Goal: Book appointment/travel/reservation

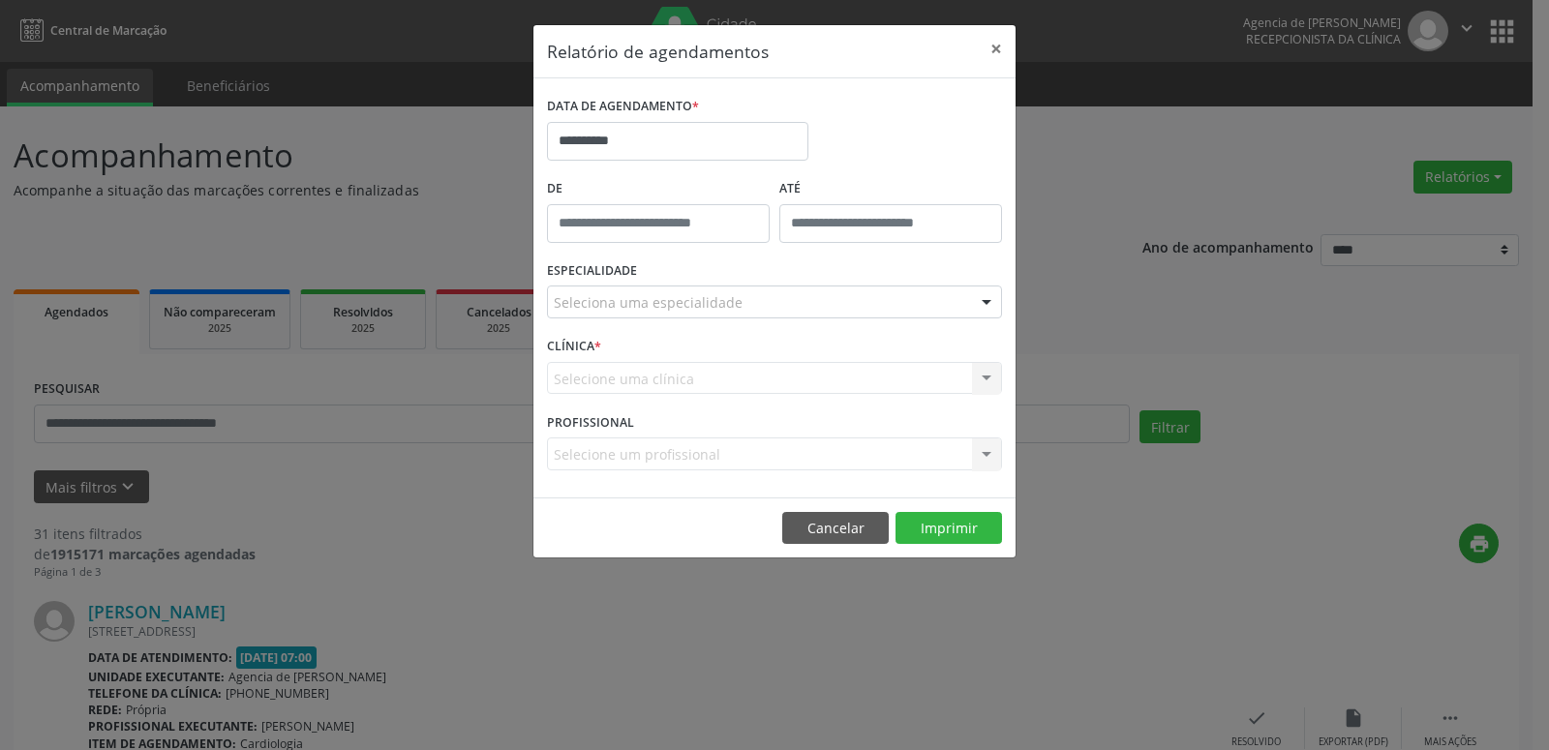
click at [848, 305] on div "Seleciona uma especialidade" at bounding box center [774, 302] width 455 height 33
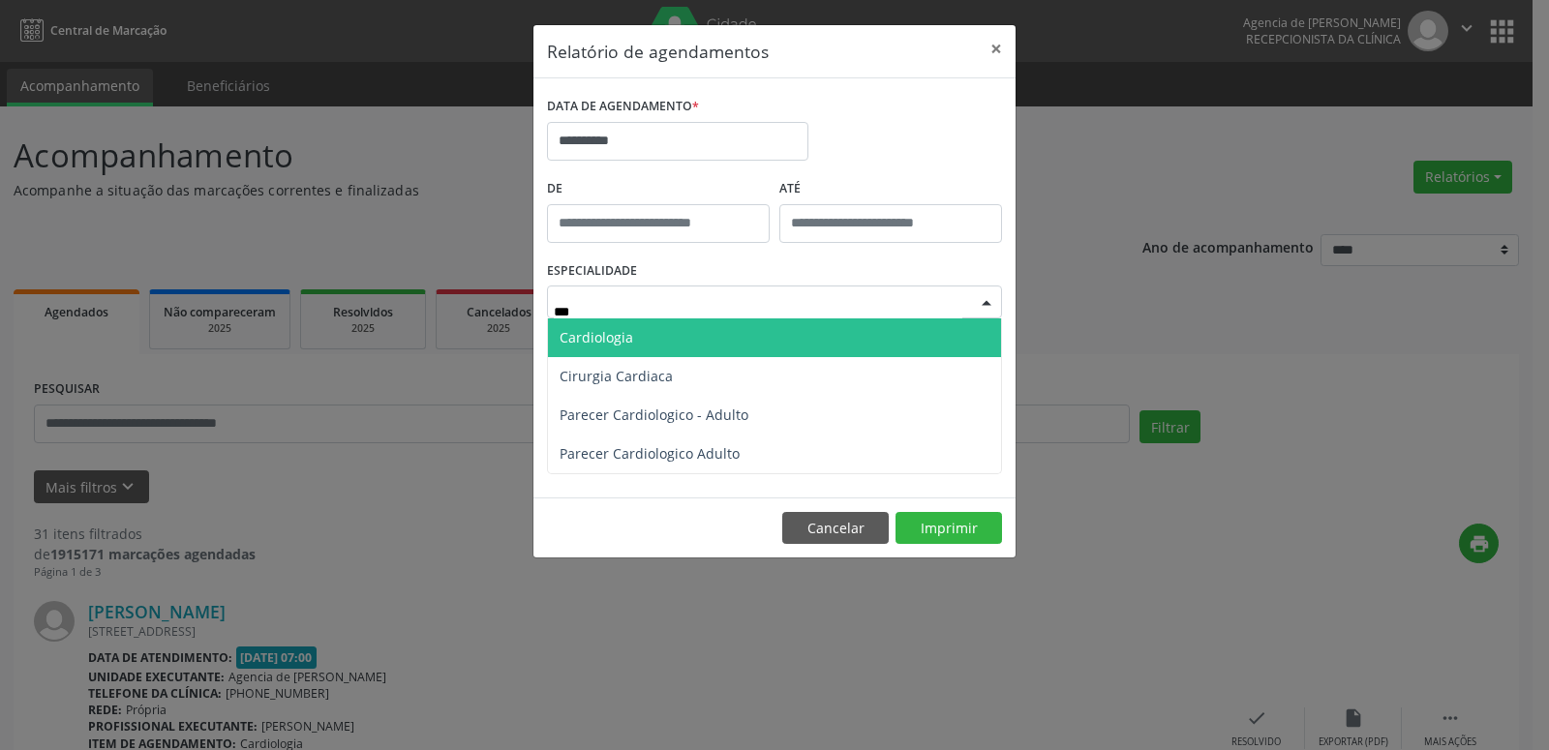
type input "****"
click at [740, 338] on span "Cardiologia" at bounding box center [774, 337] width 453 height 39
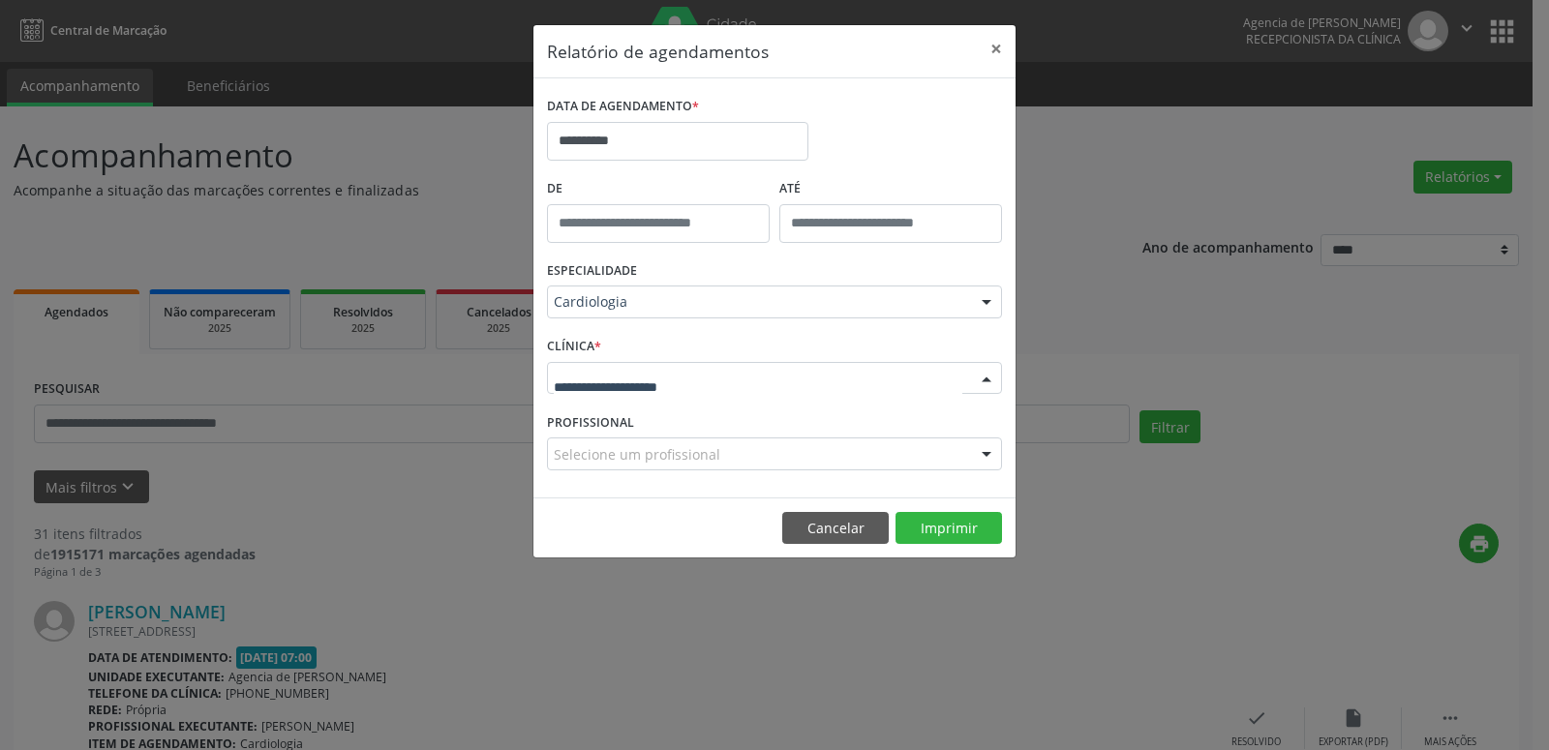
click at [851, 388] on div at bounding box center [774, 378] width 455 height 33
click at [851, 388] on input "text" at bounding box center [758, 388] width 408 height 39
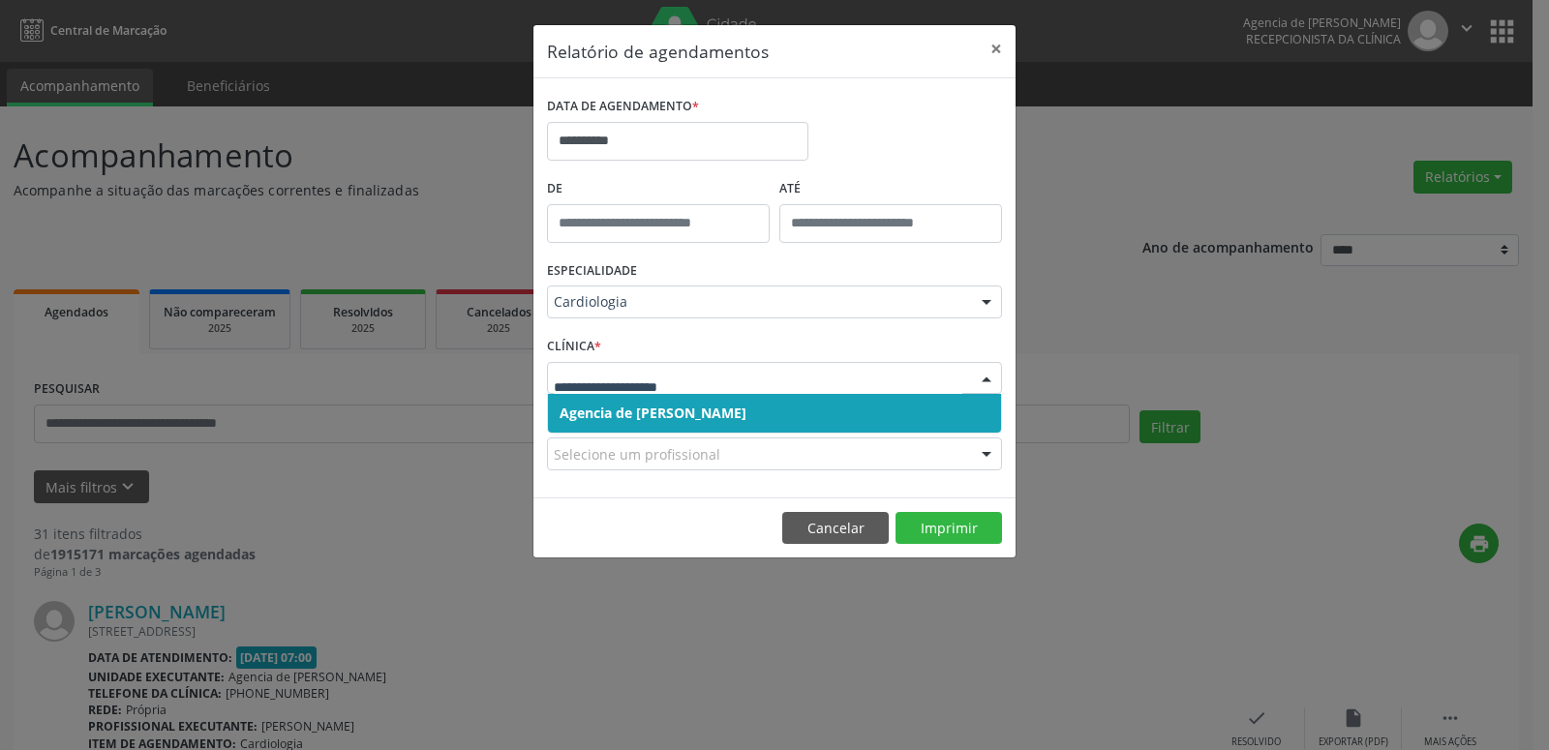
click at [838, 371] on input "text" at bounding box center [758, 388] width 408 height 39
click at [983, 377] on div at bounding box center [986, 379] width 29 height 33
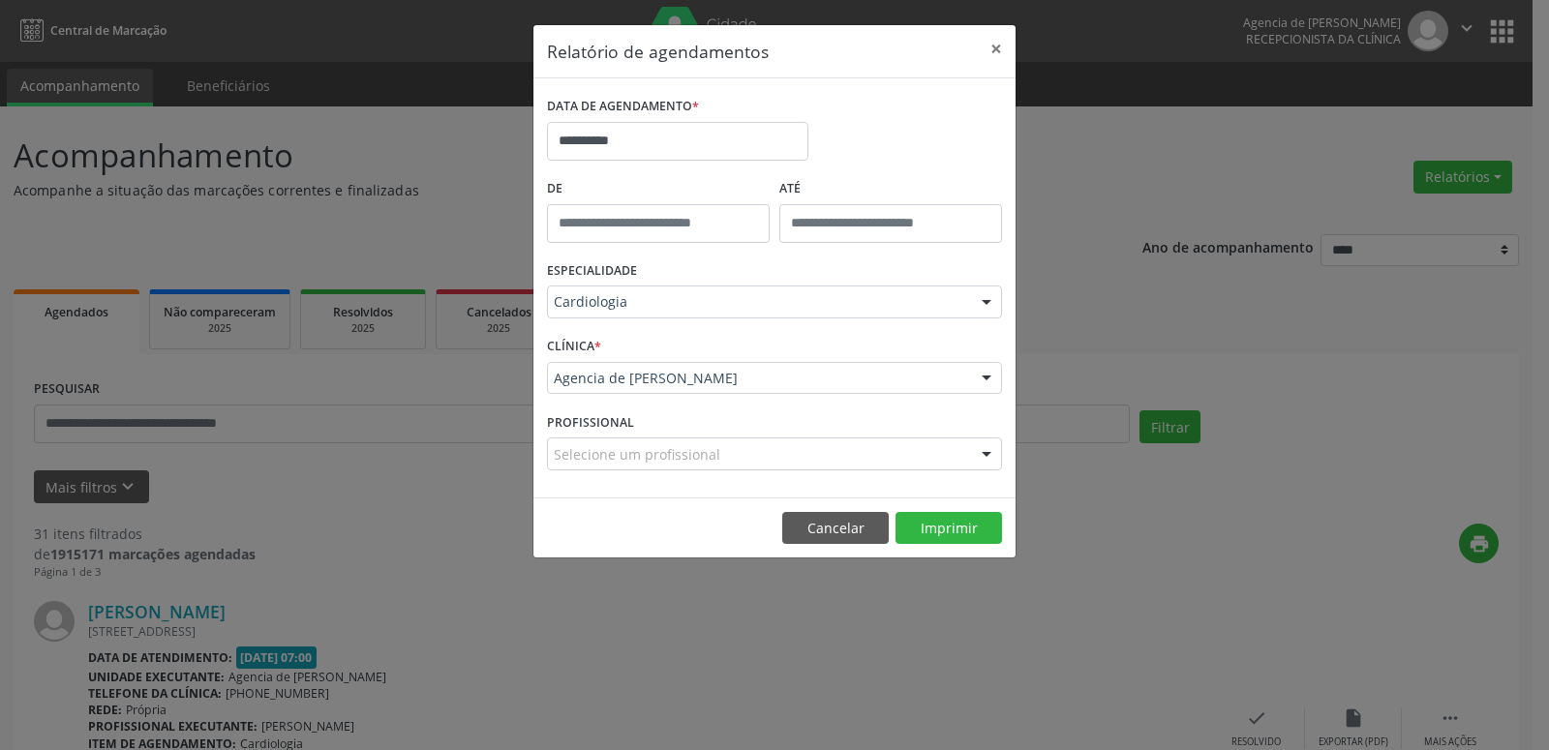
click at [980, 384] on div at bounding box center [986, 379] width 29 height 33
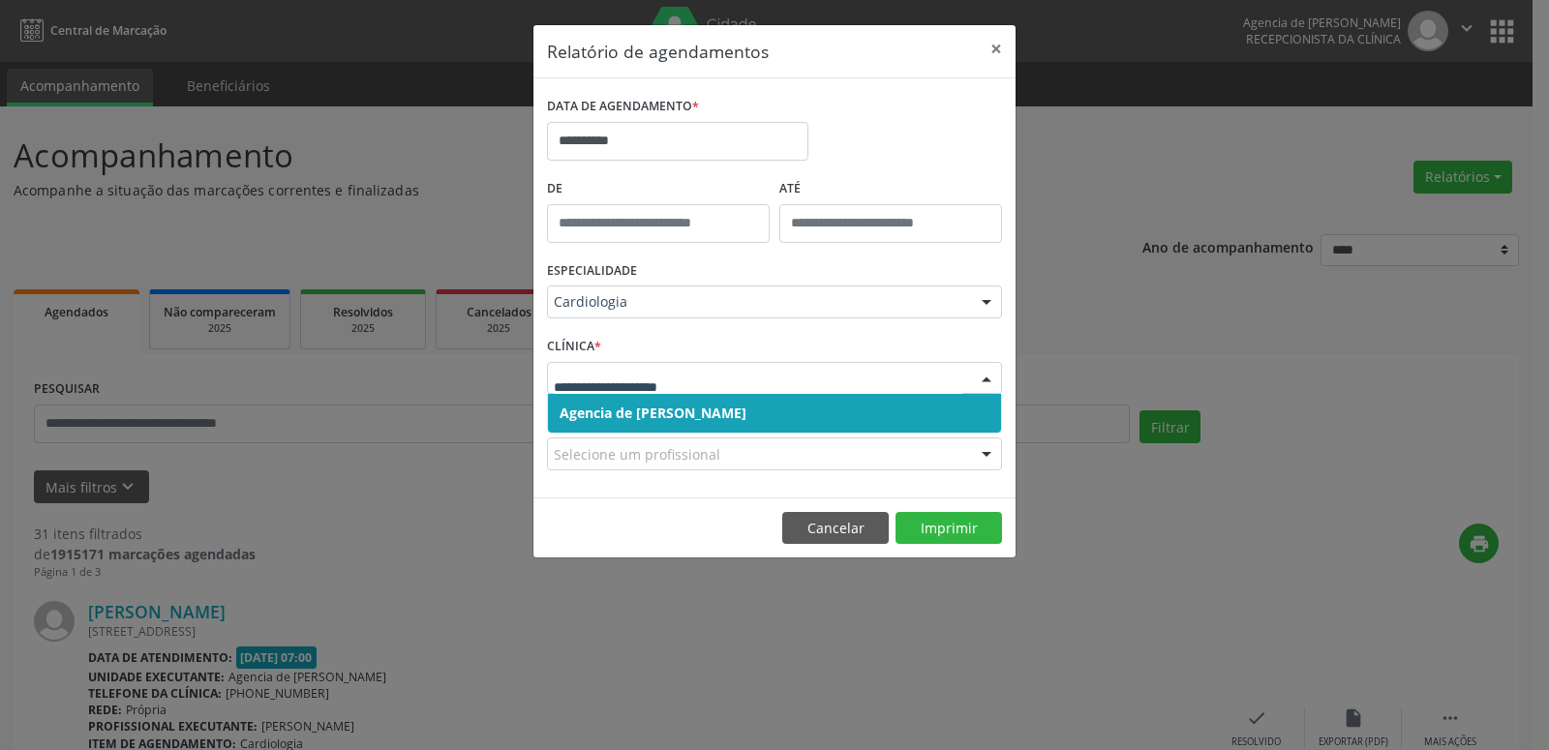
click at [891, 426] on span "Agencia de [PERSON_NAME]" at bounding box center [774, 413] width 453 height 39
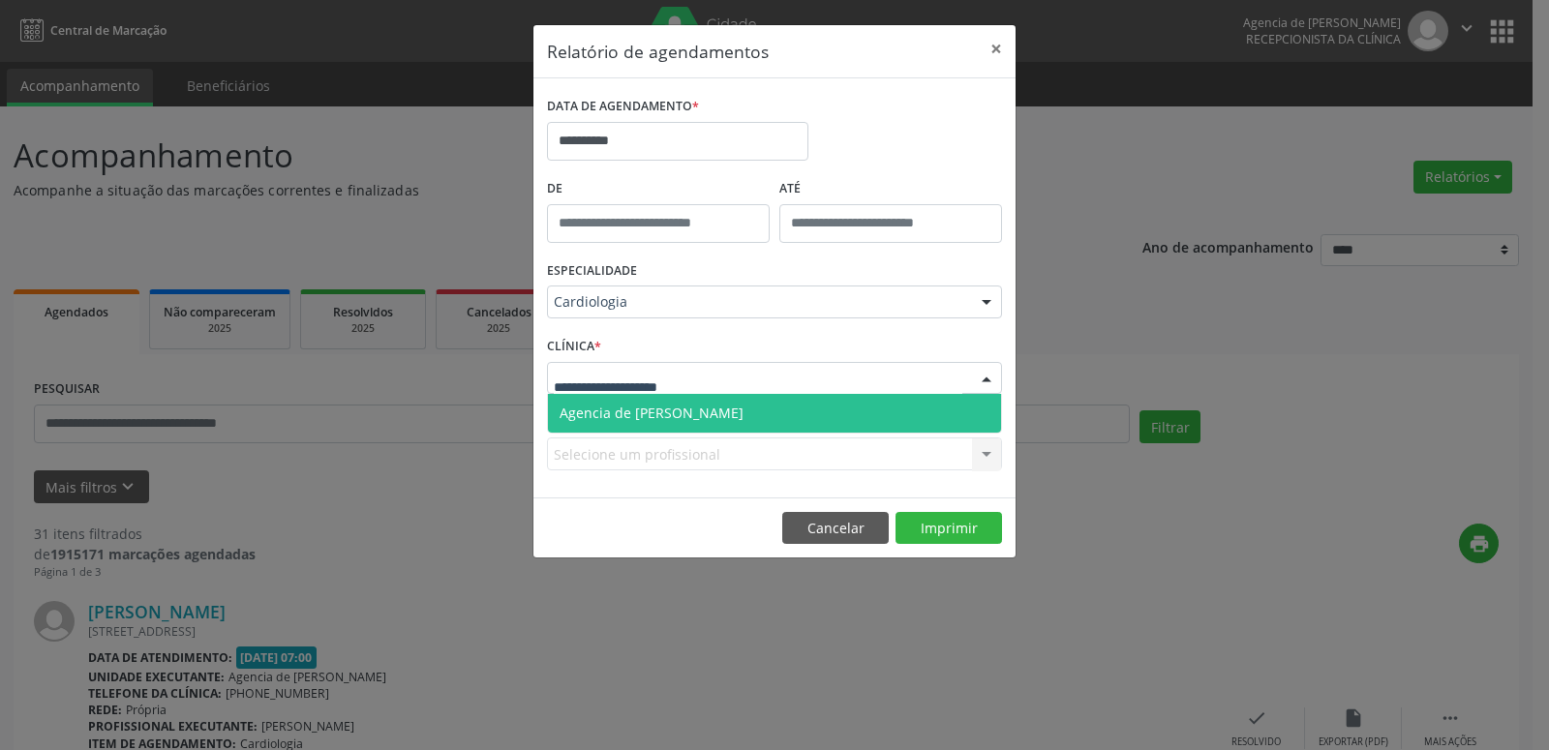
click at [955, 392] on div at bounding box center [774, 378] width 455 height 33
click at [954, 408] on span "Agencia de [PERSON_NAME]" at bounding box center [774, 413] width 453 height 39
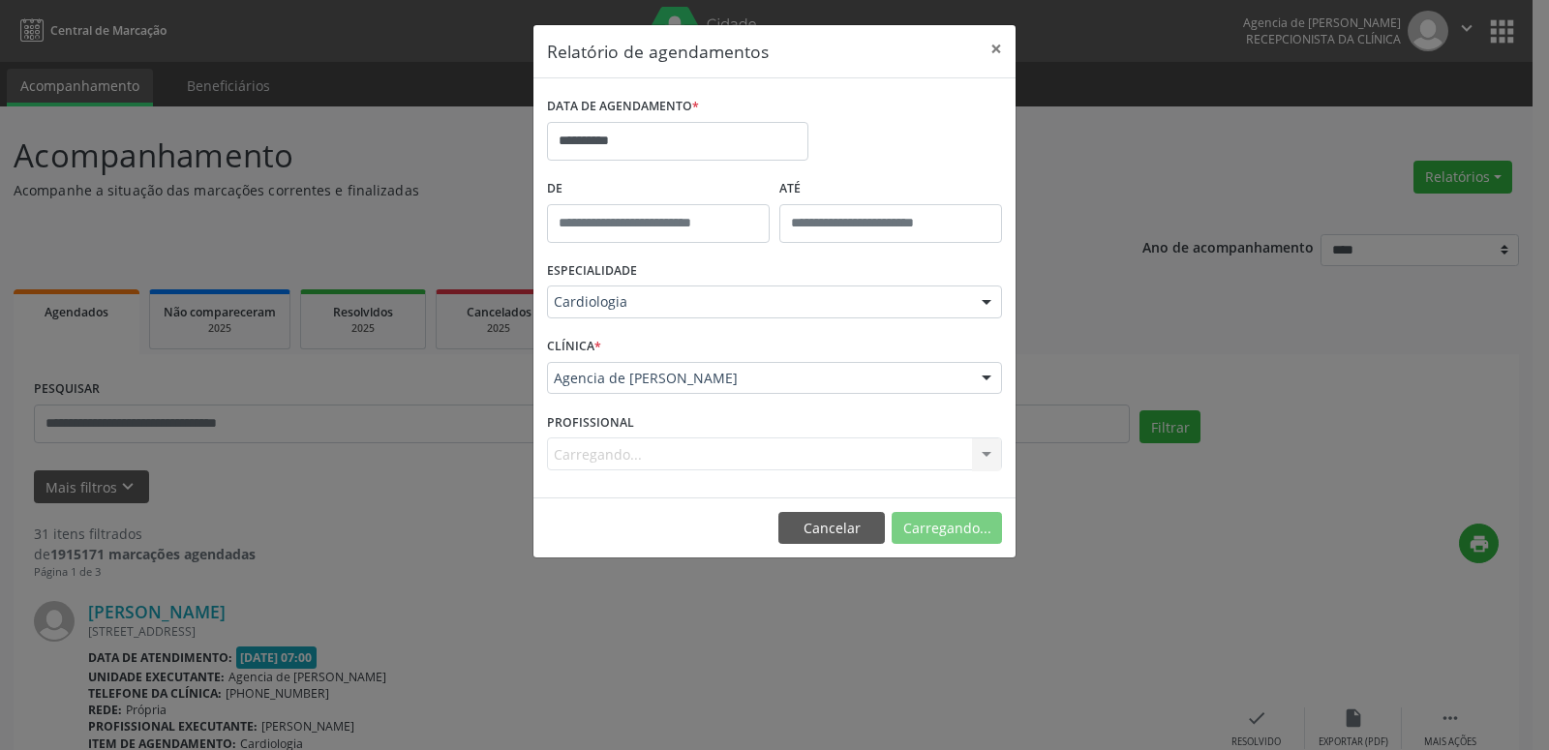
click at [632, 421] on span "Agencia de [PERSON_NAME]" at bounding box center [652, 413] width 187 height 18
click at [632, 421] on span "Agencia de [PERSON_NAME]" at bounding box center [651, 413] width 184 height 18
click at [979, 457] on div at bounding box center [986, 454] width 29 height 33
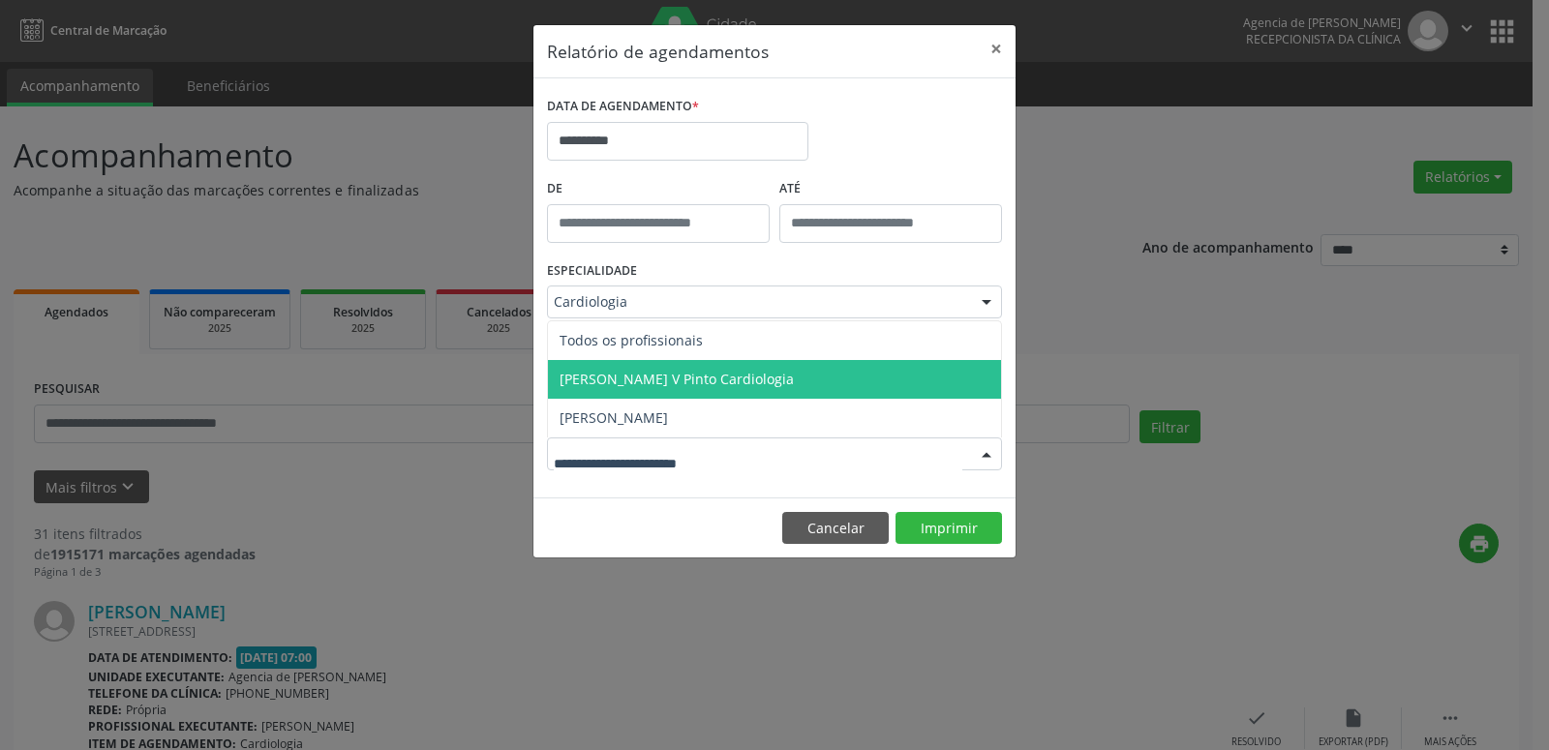
click at [759, 392] on span "[PERSON_NAME] V Pinto Cardiologia" at bounding box center [774, 379] width 453 height 39
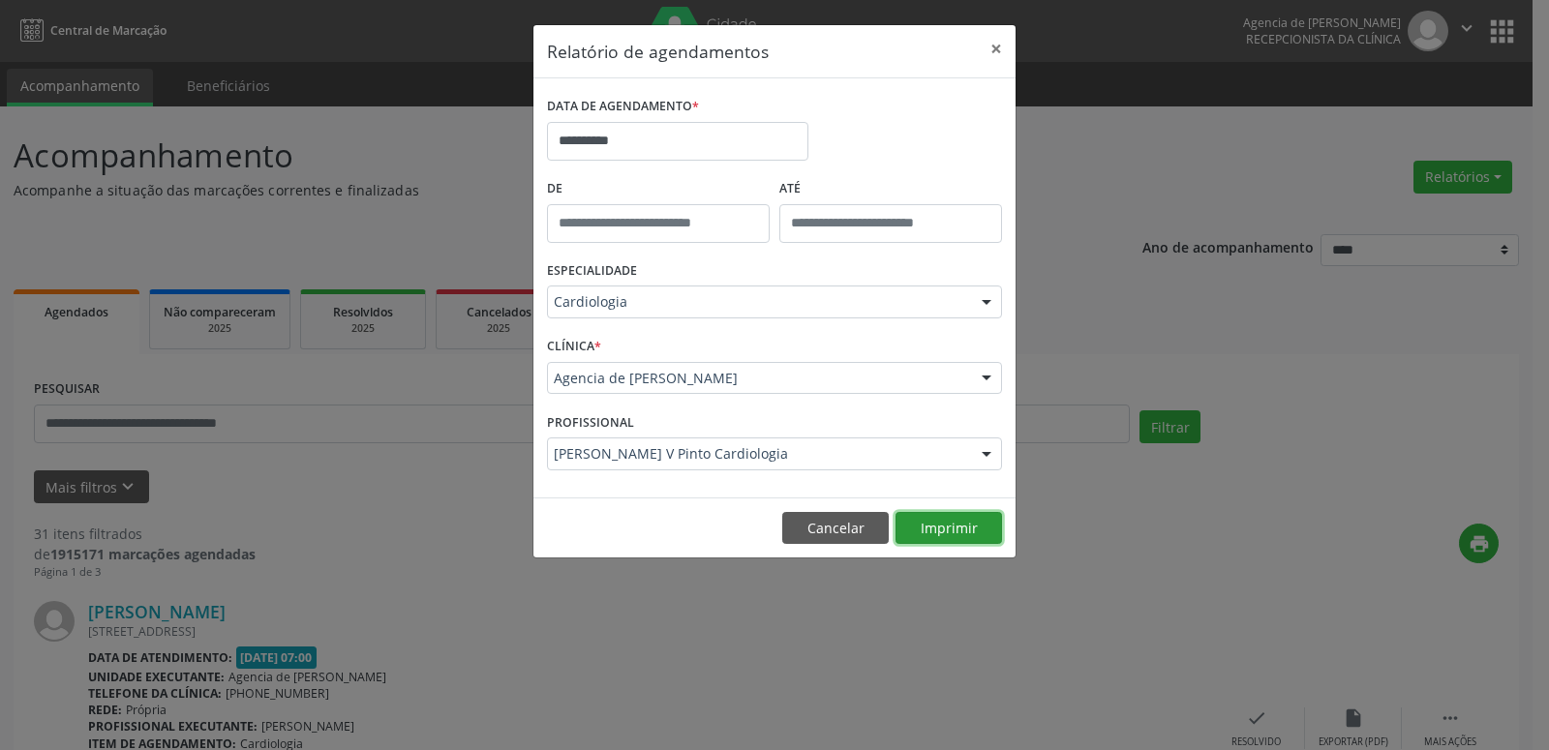
click at [948, 533] on button "Imprimir" at bounding box center [948, 528] width 106 height 33
